Goal: Information Seeking & Learning: Learn about a topic

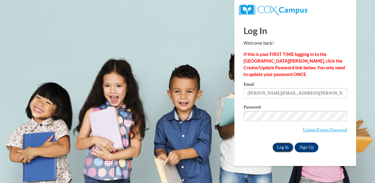
click at [278, 150] on input "Log In" at bounding box center [283, 148] width 21 height 10
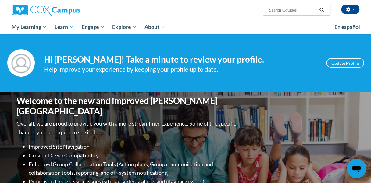
click at [268, 7] on span "Search Search..." at bounding box center [296, 10] width 67 height 11
click at [277, 9] on input "Search..." at bounding box center [292, 9] width 49 height 7
type input "early literacy"
click at [320, 10] on icon "Search" at bounding box center [321, 10] width 5 height 5
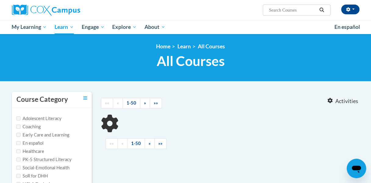
type input "early literacy"
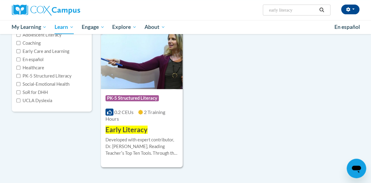
scroll to position [84, 0]
click at [153, 55] on img at bounding box center [142, 58] width 82 height 62
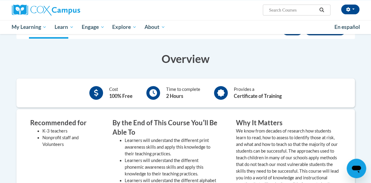
scroll to position [237, 0]
